Goal: Task Accomplishment & Management: Use online tool/utility

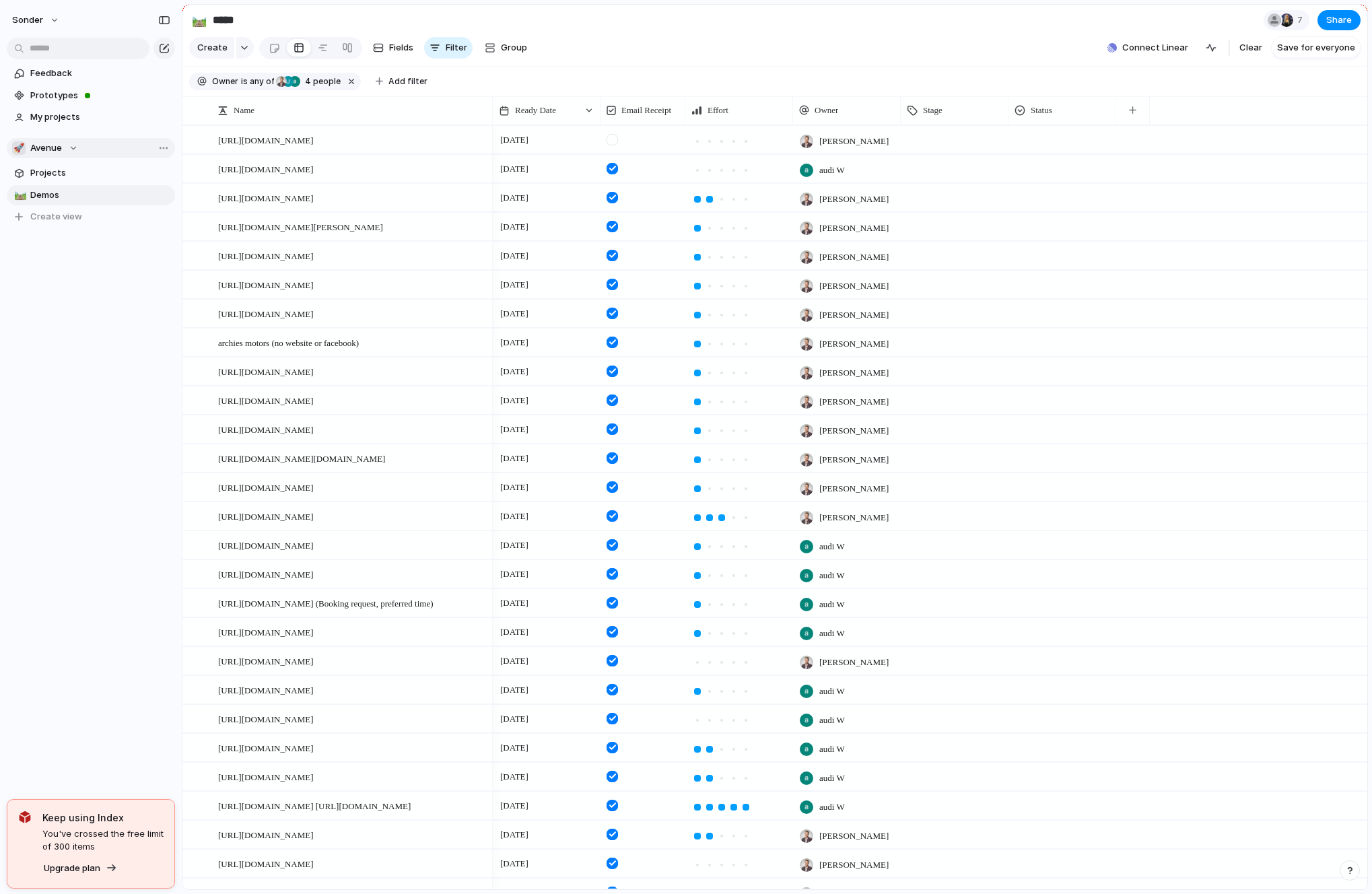
click at [63, 144] on div "🚀 Avenue" at bounding box center [45, 148] width 66 height 14
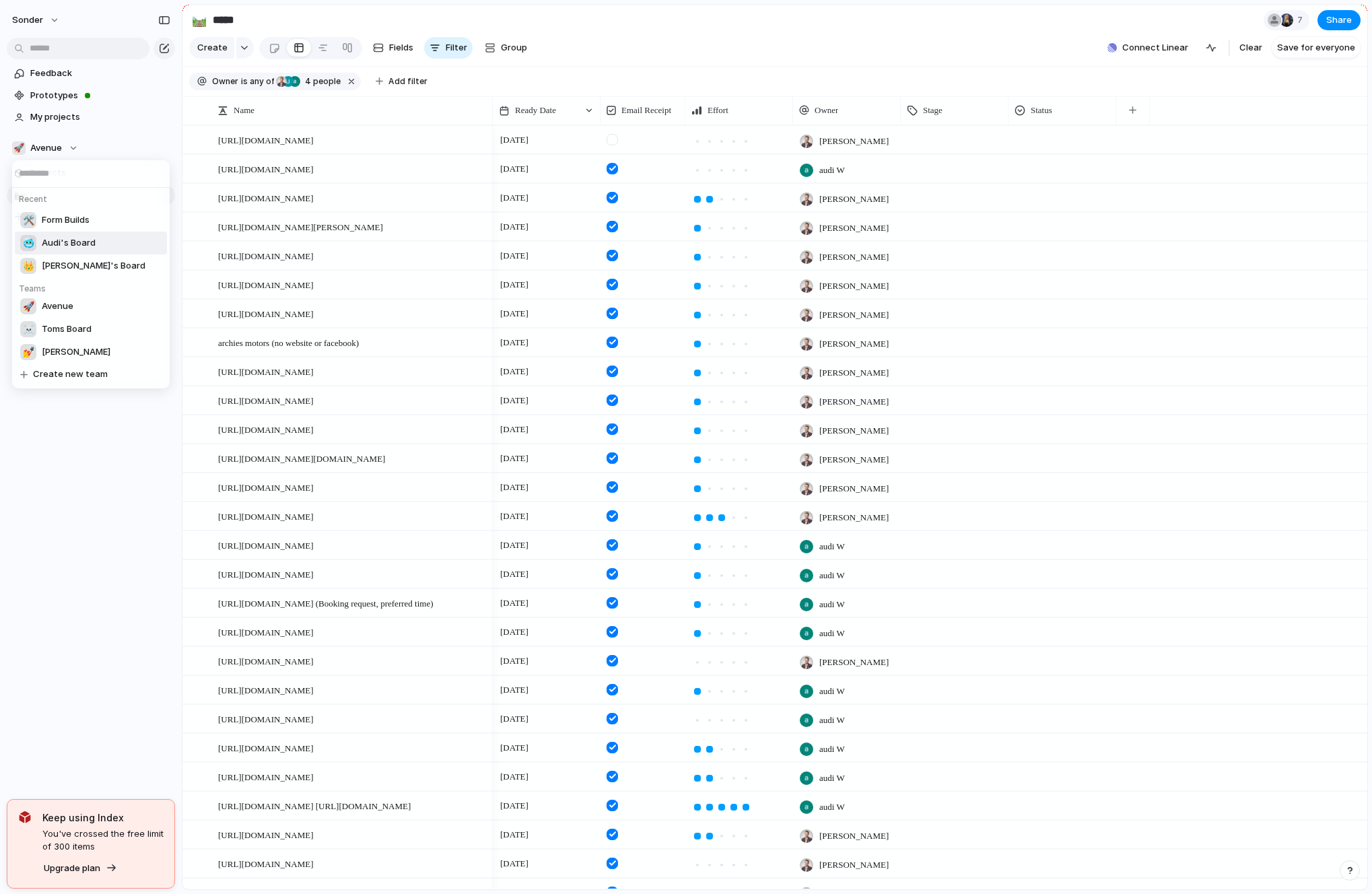
click at [73, 248] on span "Audi's Board" at bounding box center [68, 243] width 54 height 14
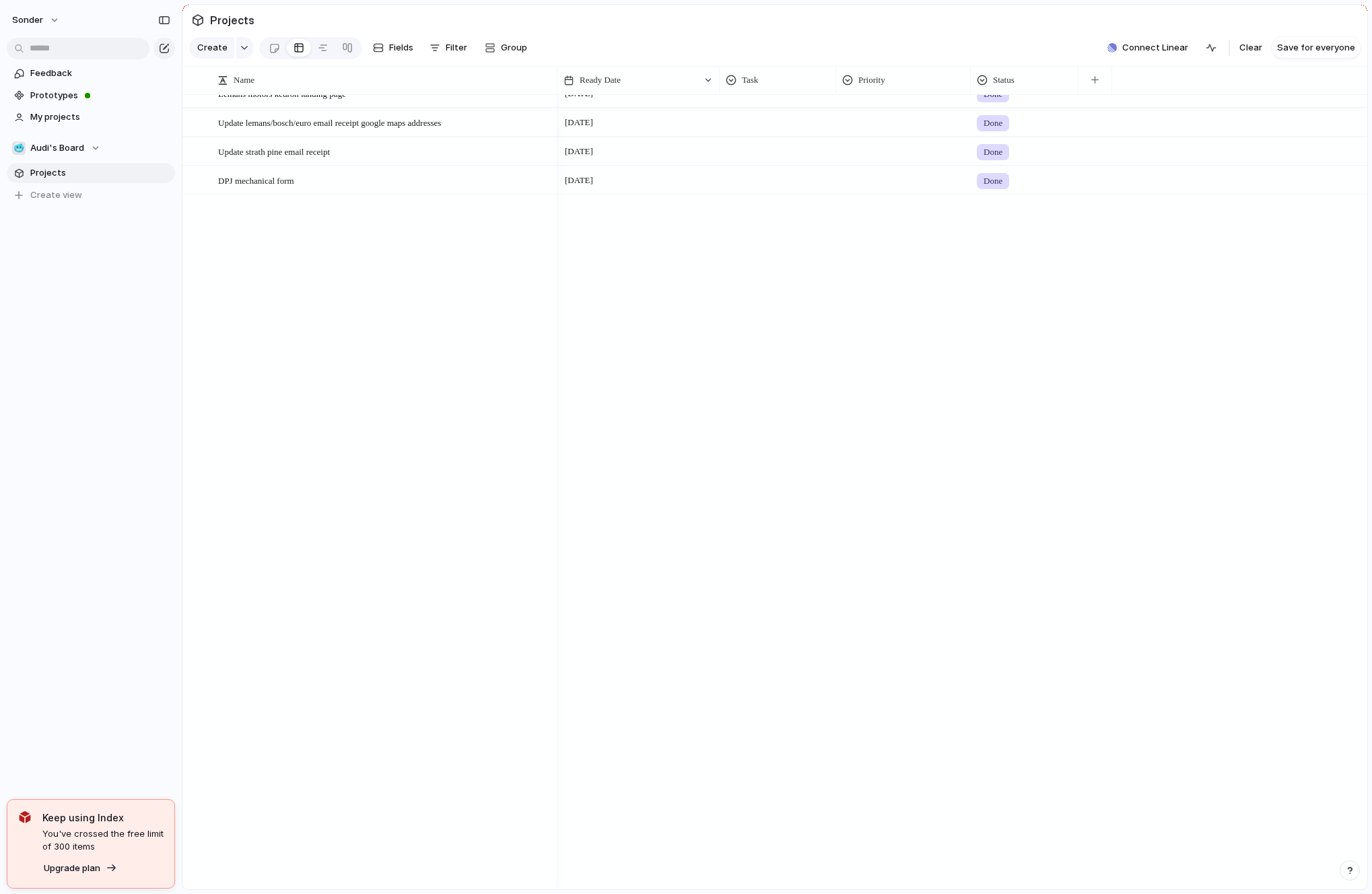
scroll to position [1577, 0]
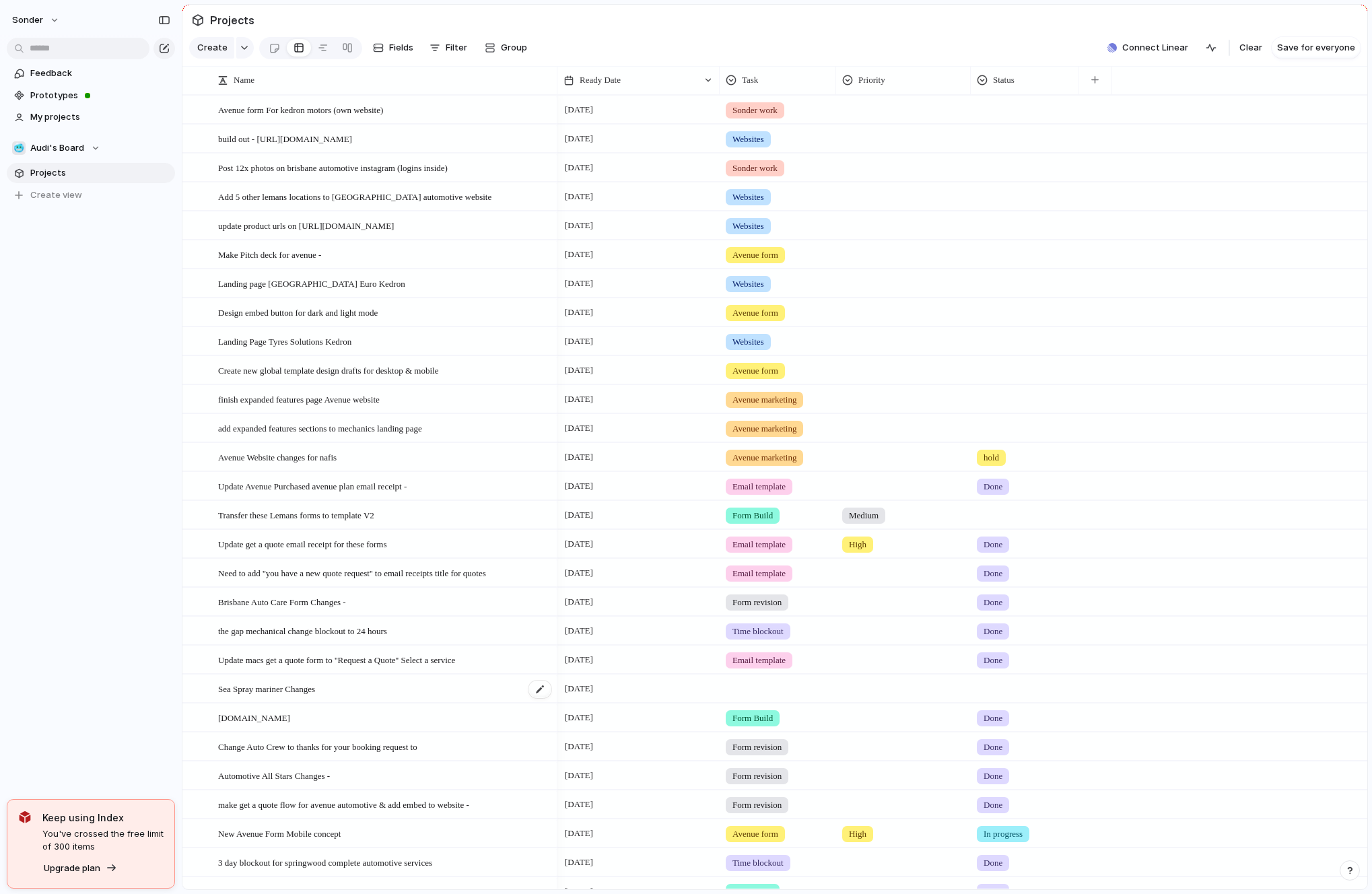
click at [291, 697] on div "Sea Spray mariner Changes" at bounding box center [386, 689] width 335 height 28
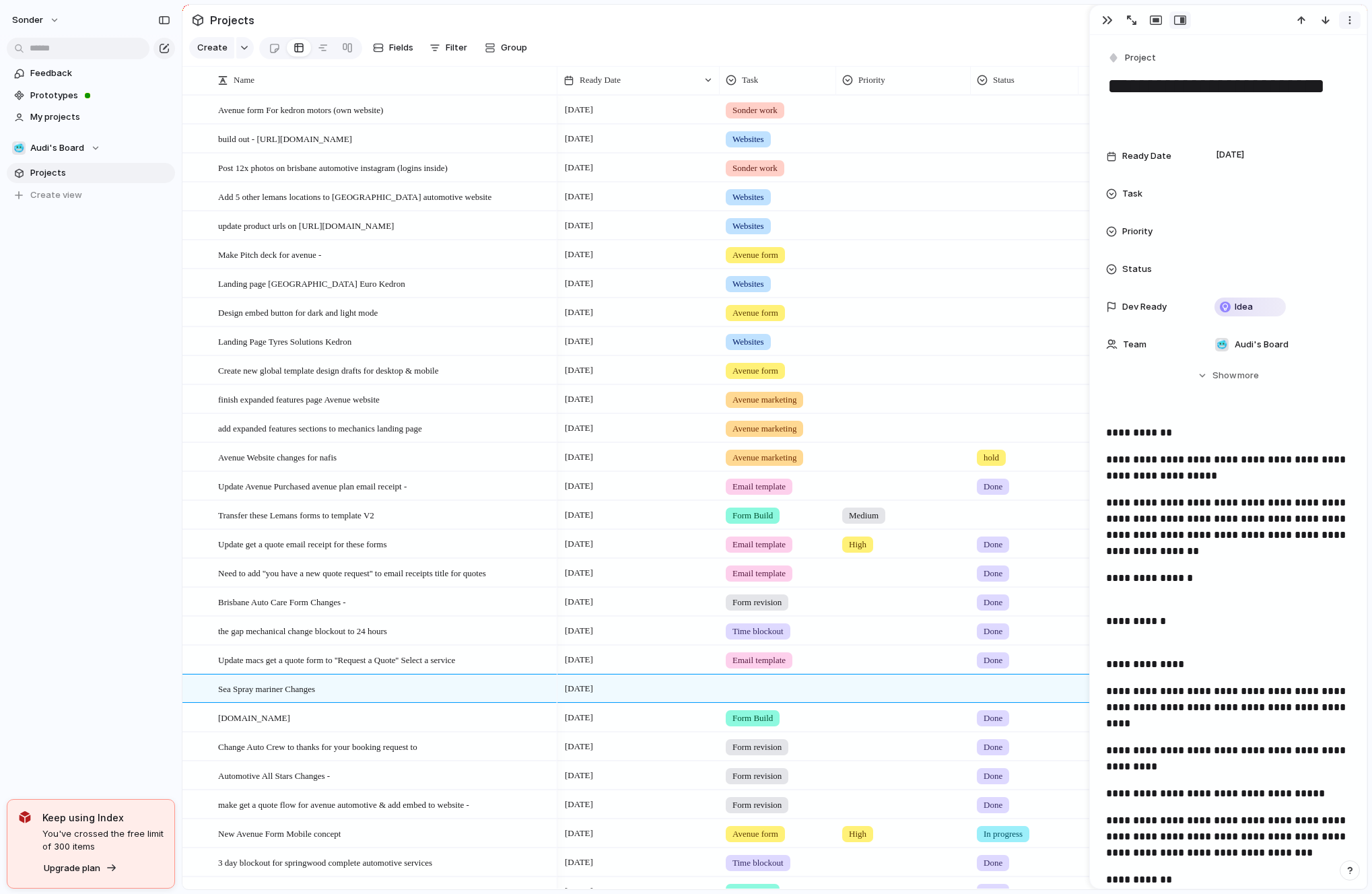
click at [1352, 16] on div "button" at bounding box center [1349, 20] width 11 height 11
click at [1352, 16] on div "Mark as duplicate Delete" at bounding box center [686, 447] width 1372 height 894
